Goal: Navigation & Orientation: Understand site structure

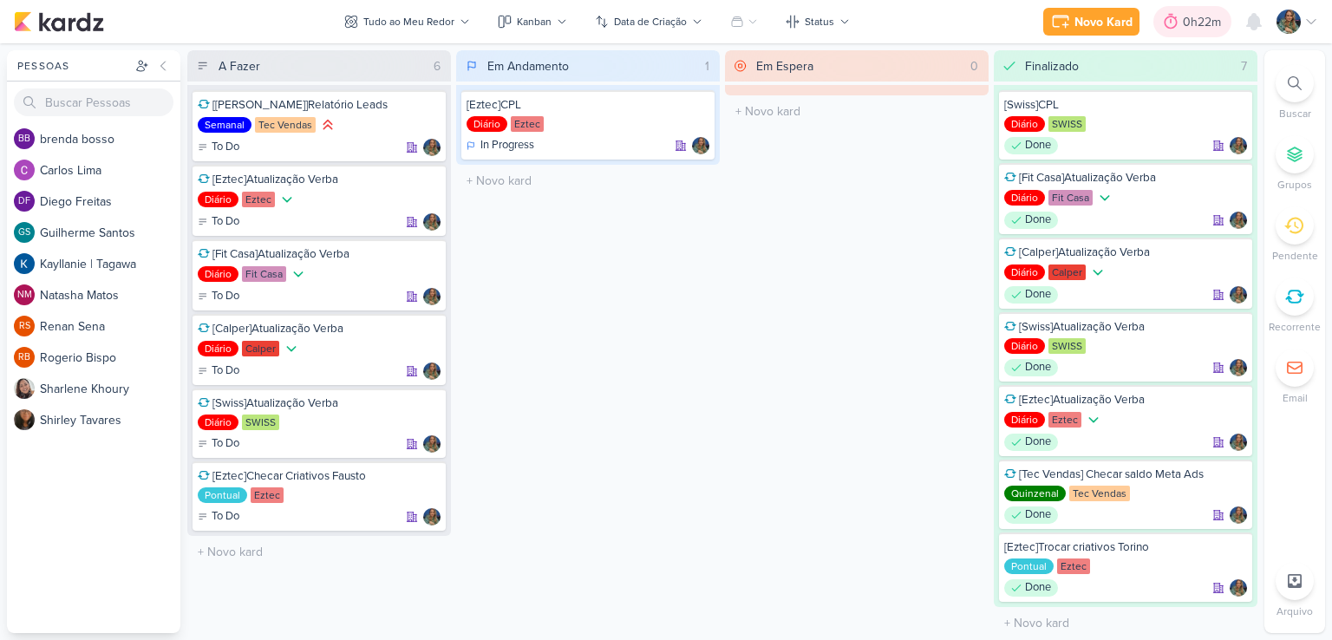
click at [1173, 24] on icon at bounding box center [1170, 21] width 17 height 17
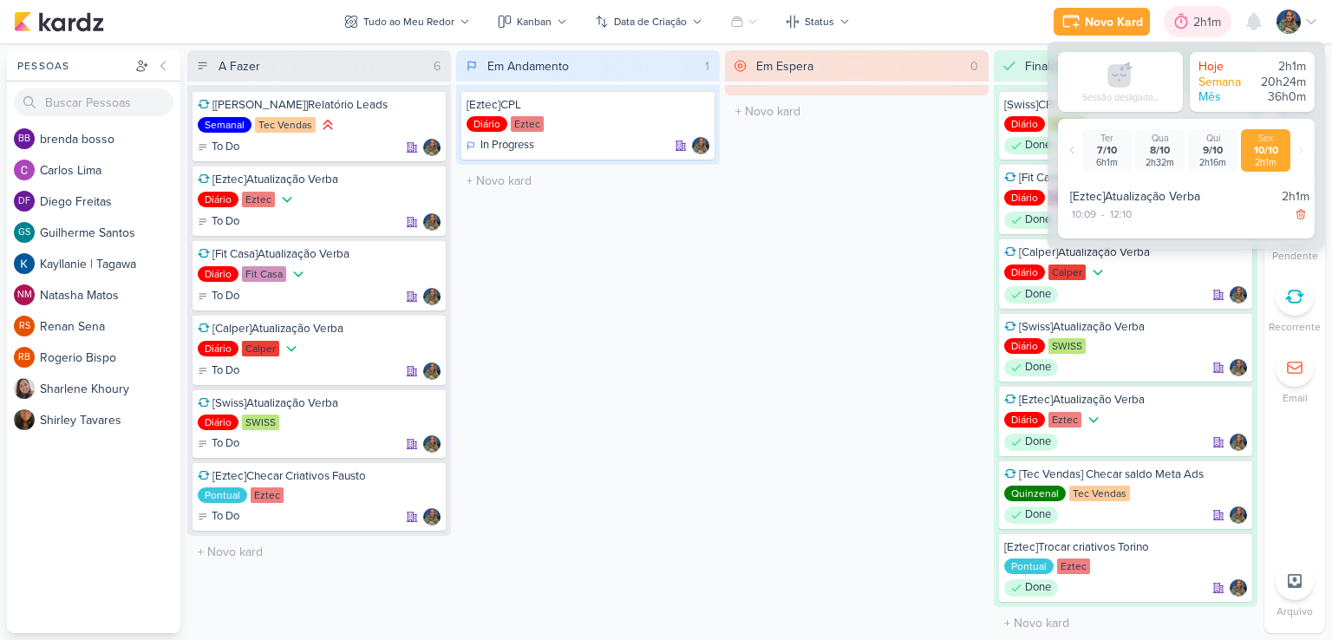
click at [1173, 24] on icon at bounding box center [1181, 21] width 17 height 17
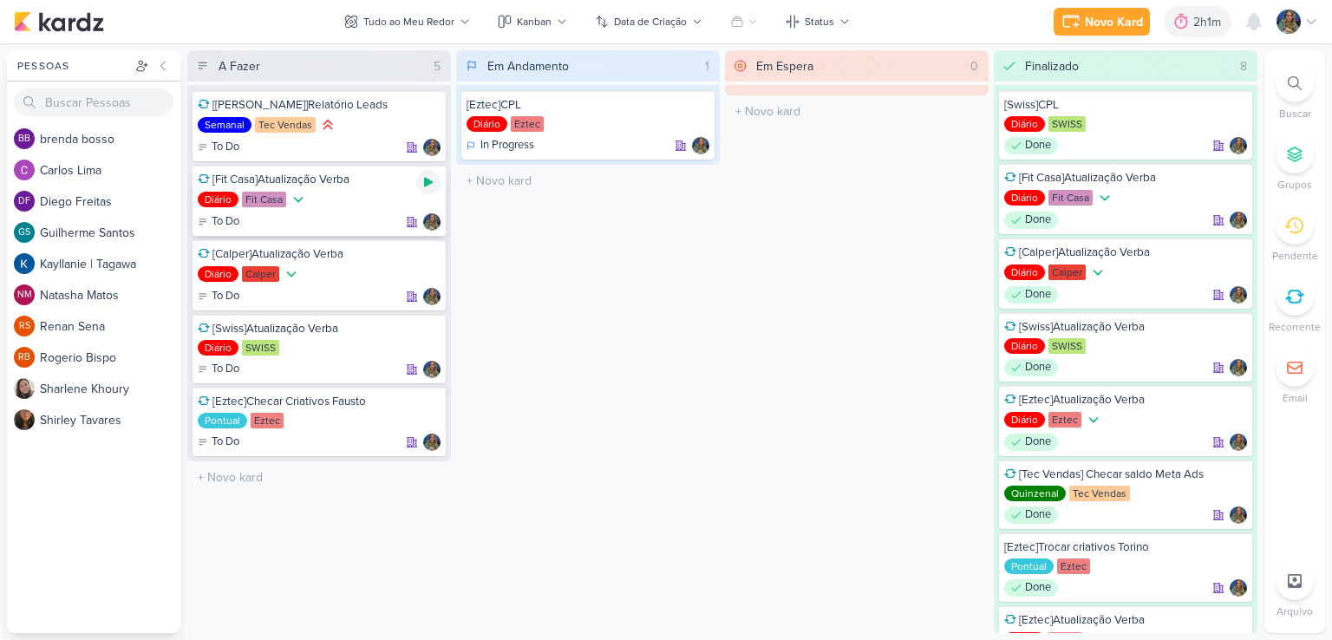
click at [433, 180] on icon at bounding box center [429, 182] width 14 height 14
click at [426, 181] on icon at bounding box center [428, 182] width 9 height 9
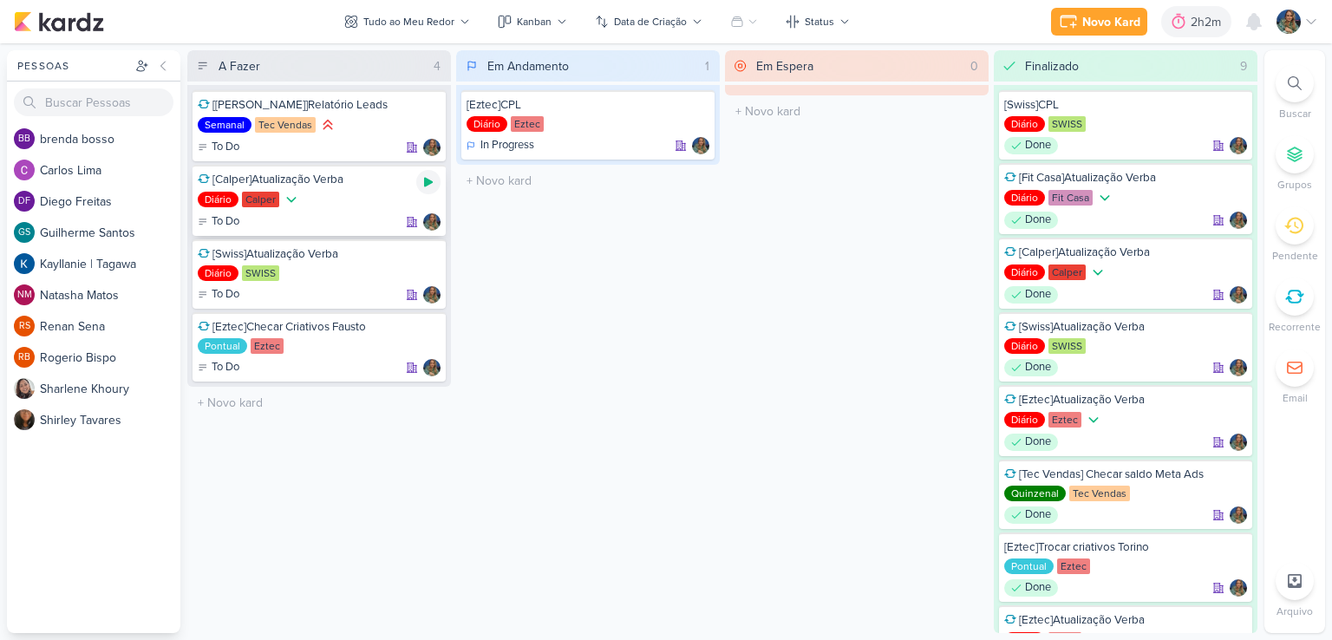
click at [433, 181] on icon at bounding box center [429, 182] width 14 height 14
click at [436, 187] on div at bounding box center [428, 182] width 24 height 24
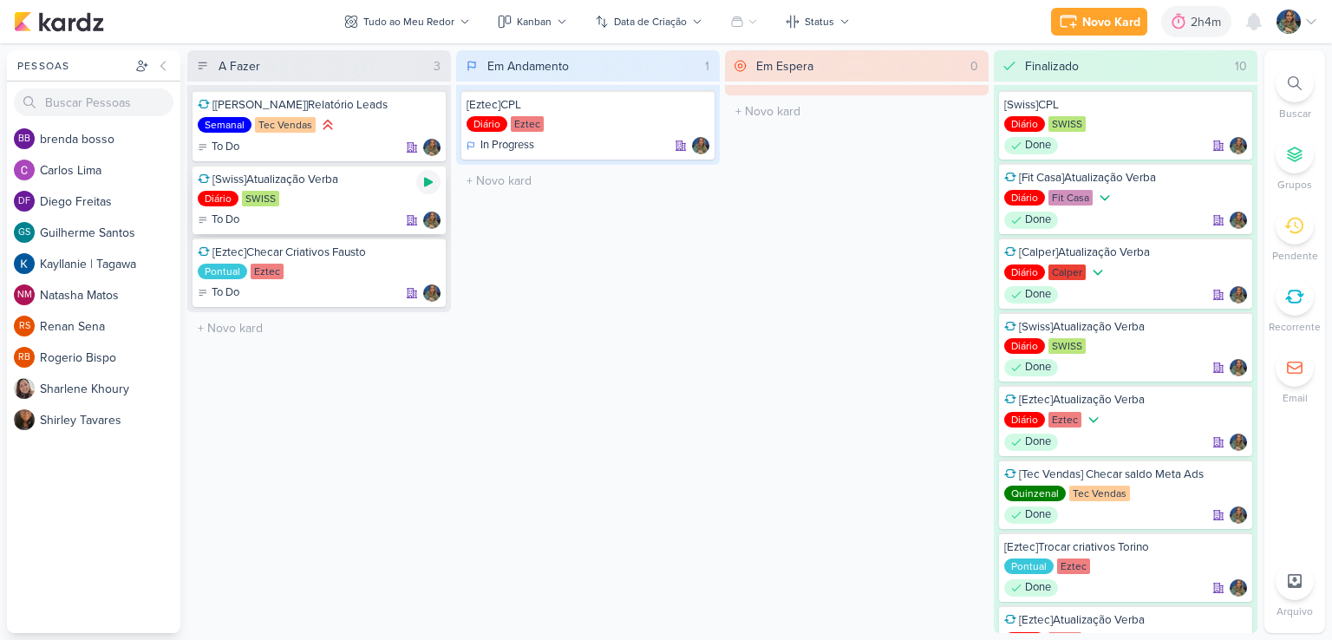
click at [427, 188] on div at bounding box center [428, 182] width 24 height 24
click at [434, 187] on icon at bounding box center [429, 182] width 14 height 14
click at [422, 185] on icon at bounding box center [429, 182] width 14 height 14
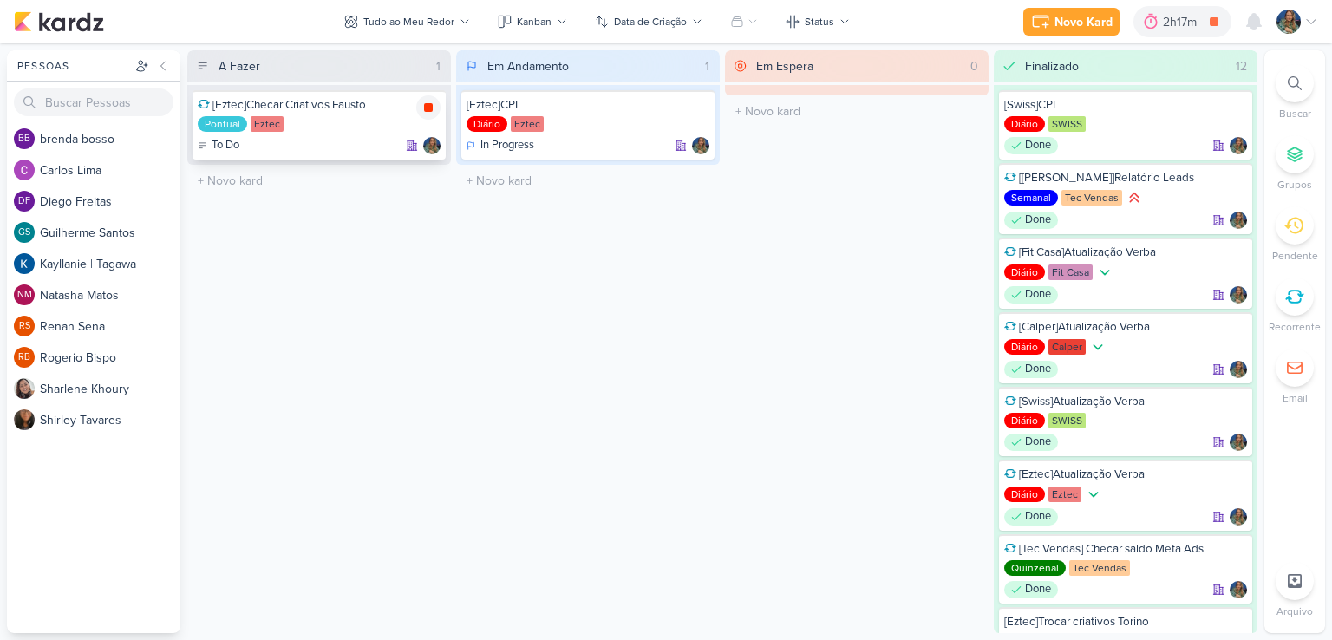
click at [428, 107] on icon at bounding box center [428, 107] width 9 height 9
